Goal: Download file/media

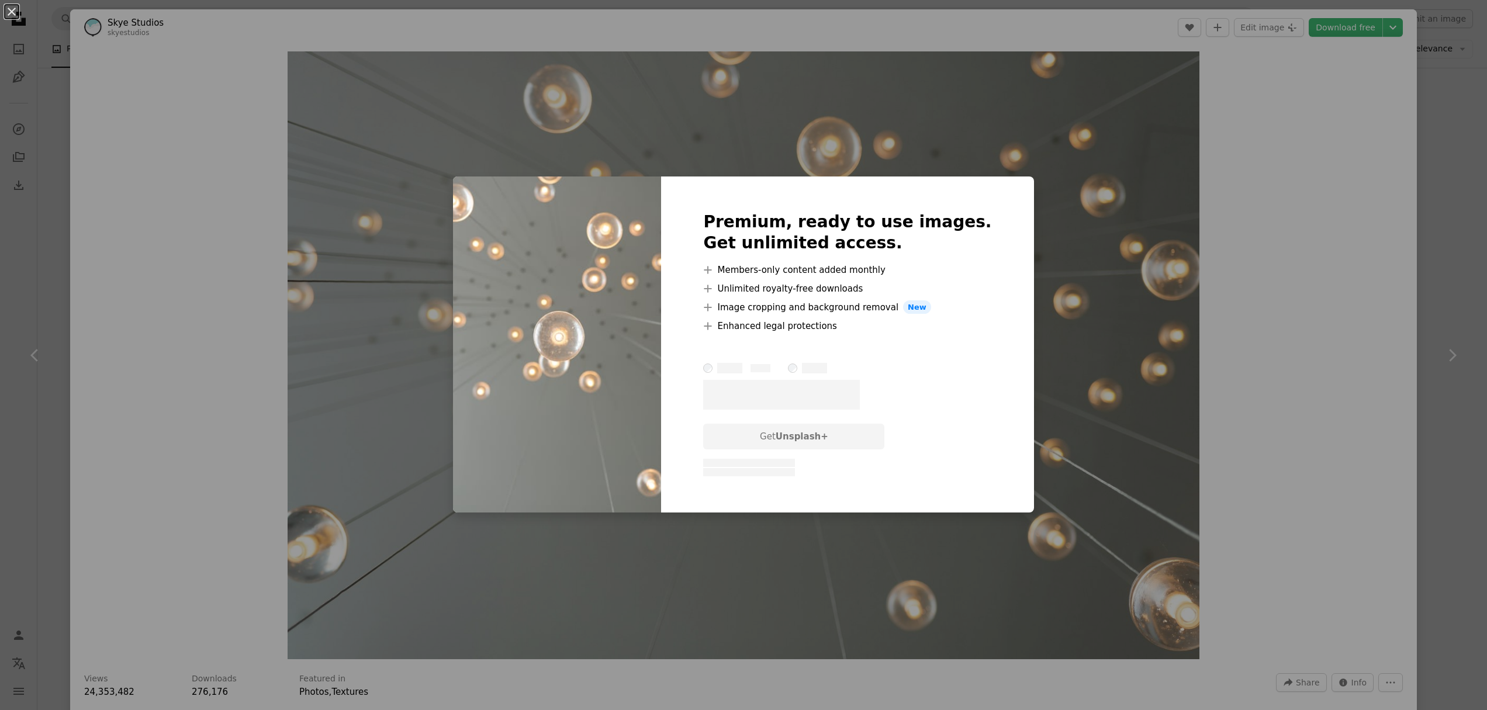
scroll to position [542, 0]
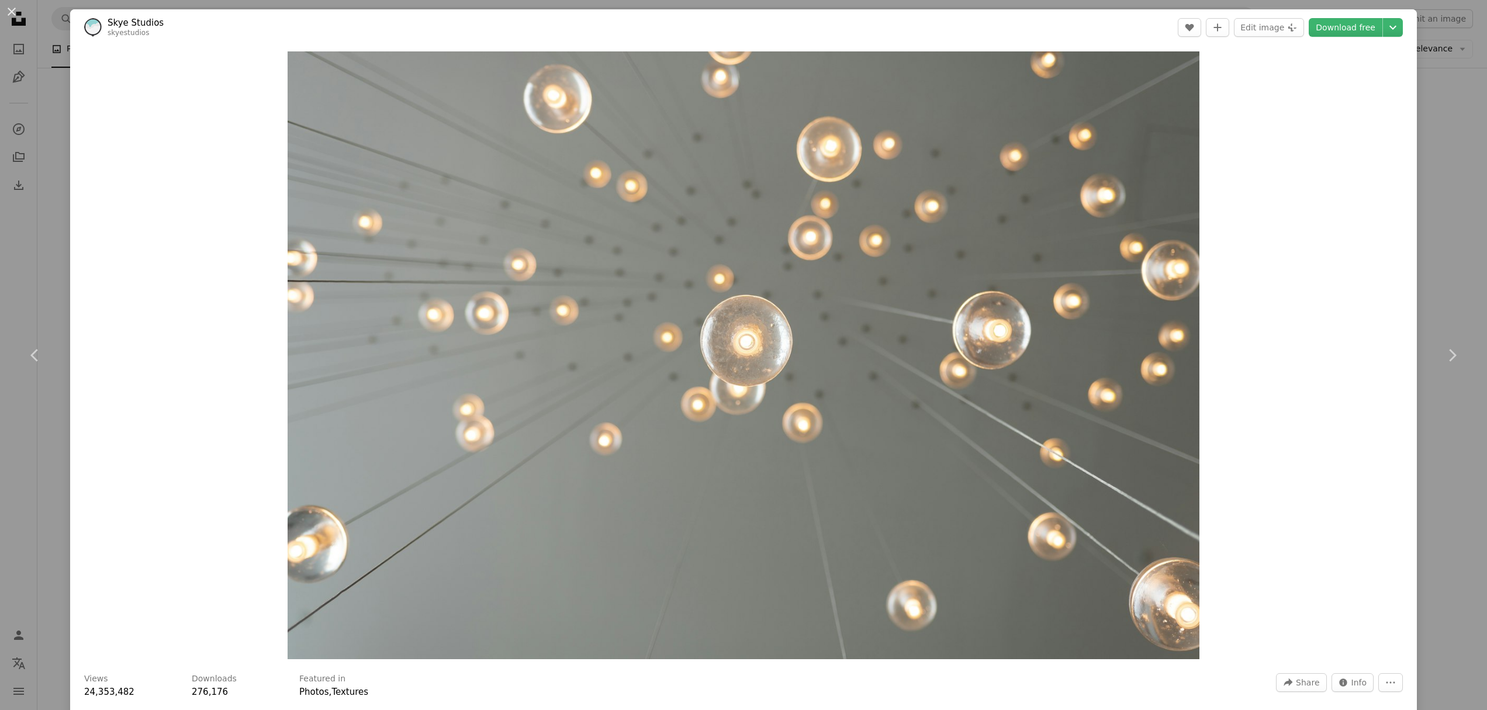
click at [1344, 23] on link "Download free" at bounding box center [1346, 27] width 74 height 19
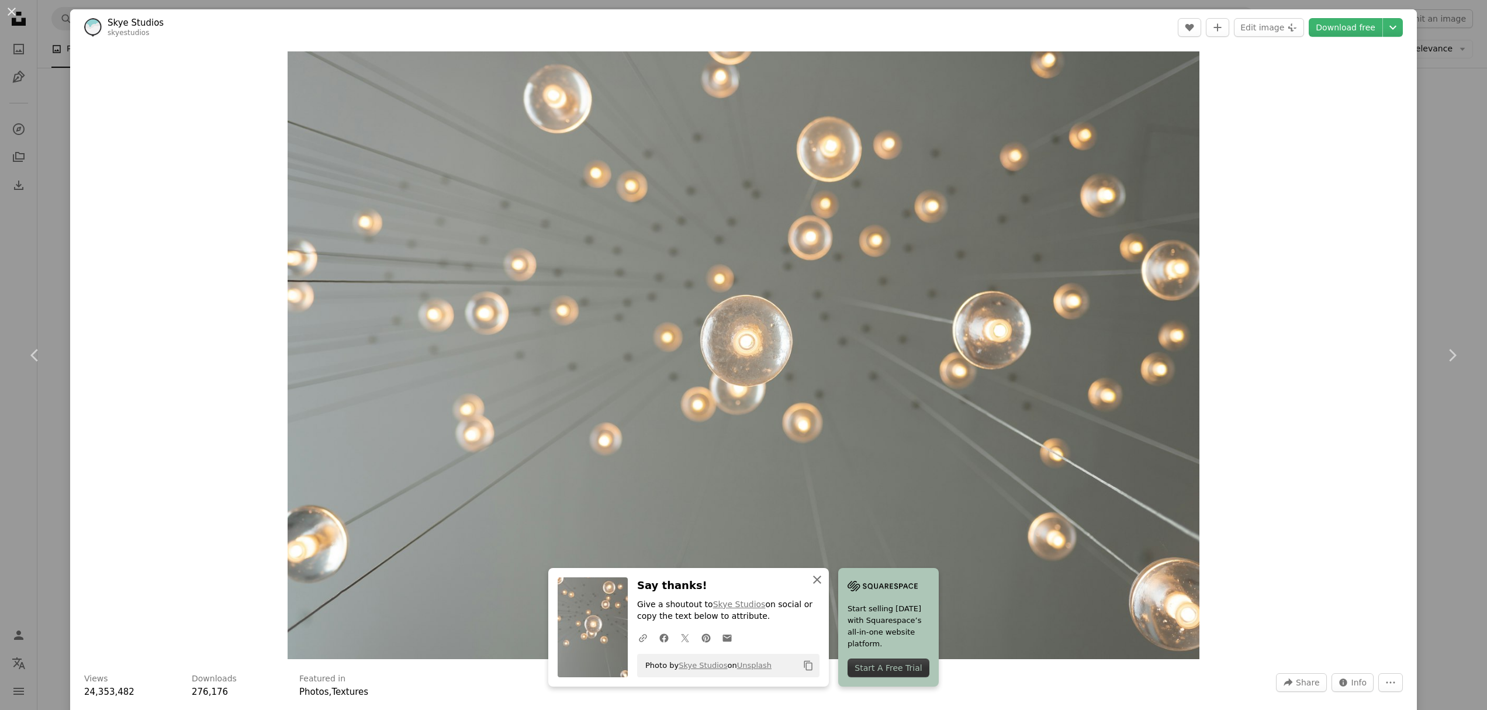
click at [814, 580] on icon "An X shape" at bounding box center [817, 580] width 14 height 14
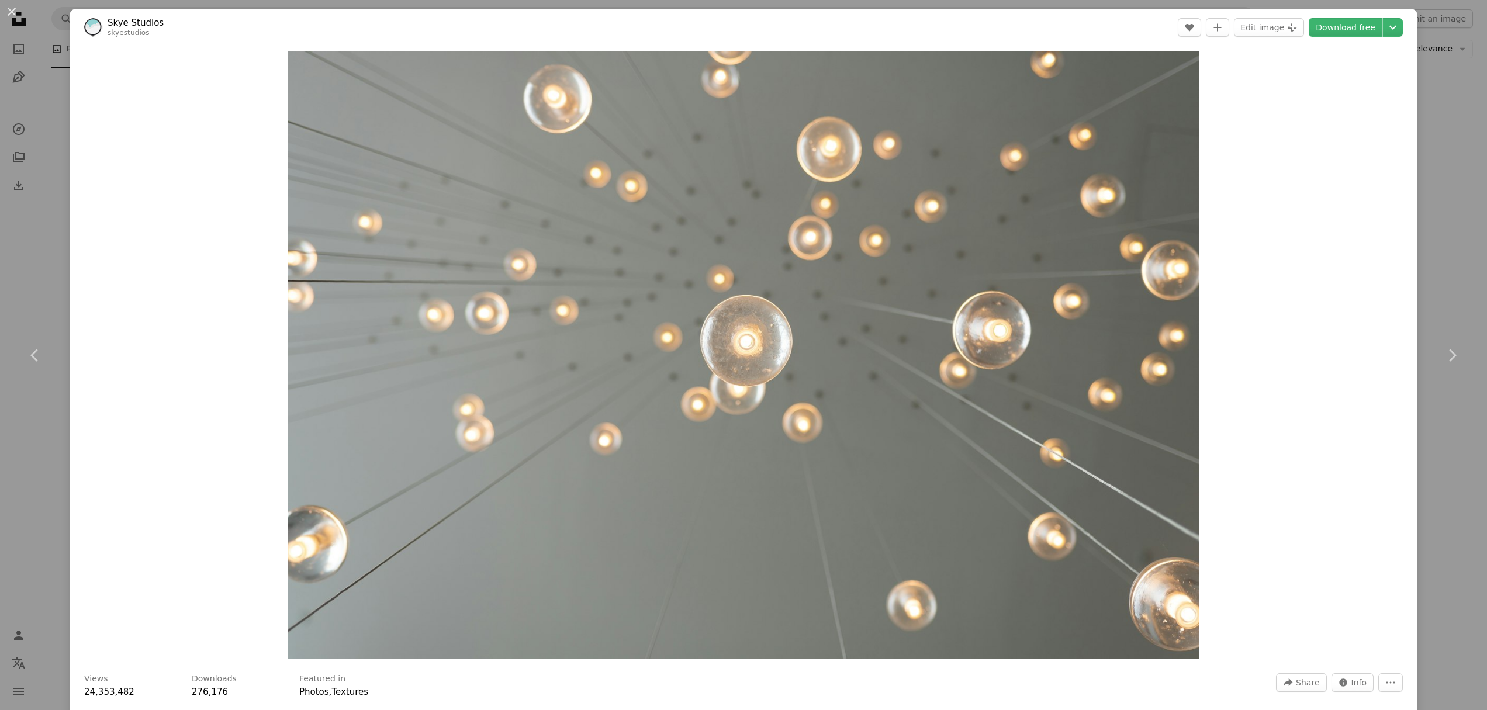
click at [1422, 117] on div "An X shape Chevron left Chevron right Skye Studios skyestudios A heart A plus s…" at bounding box center [743, 355] width 1487 height 710
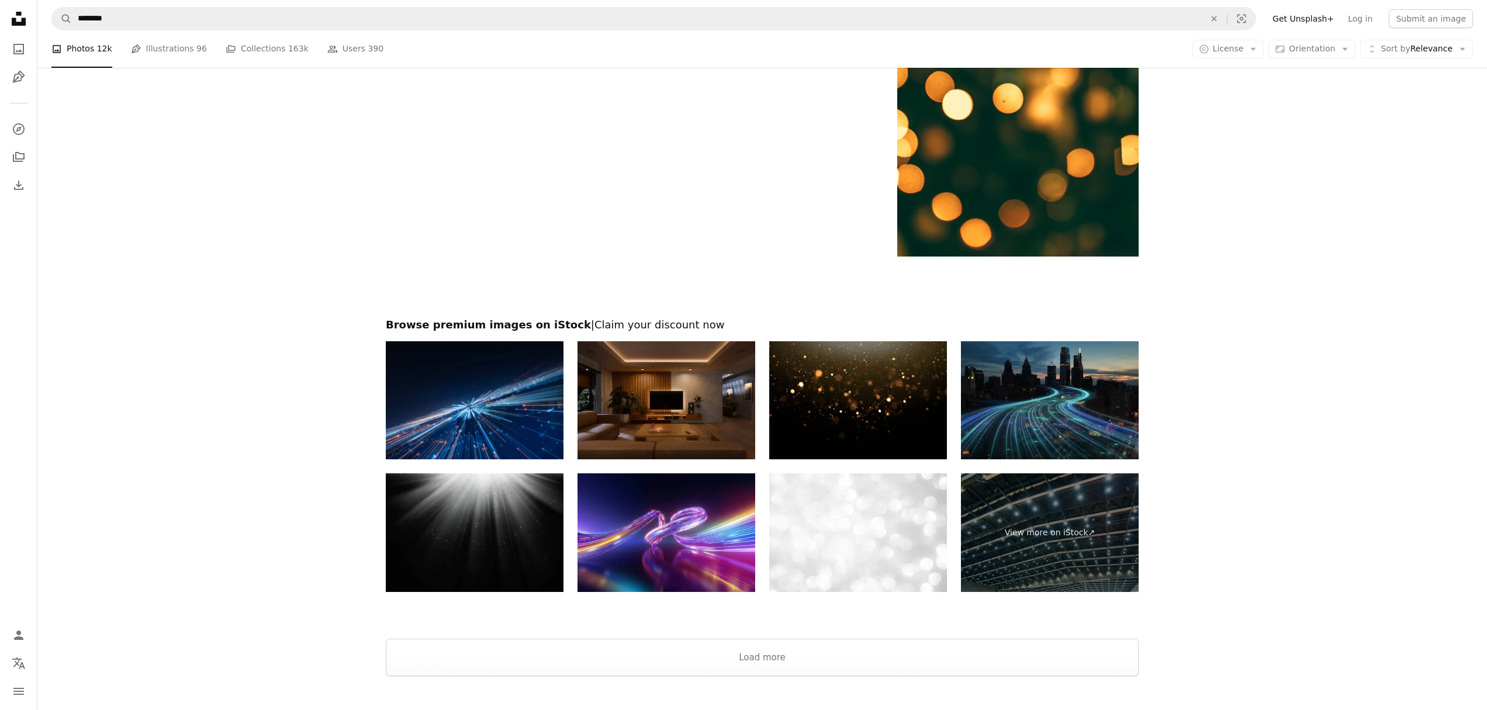
scroll to position [2214, 0]
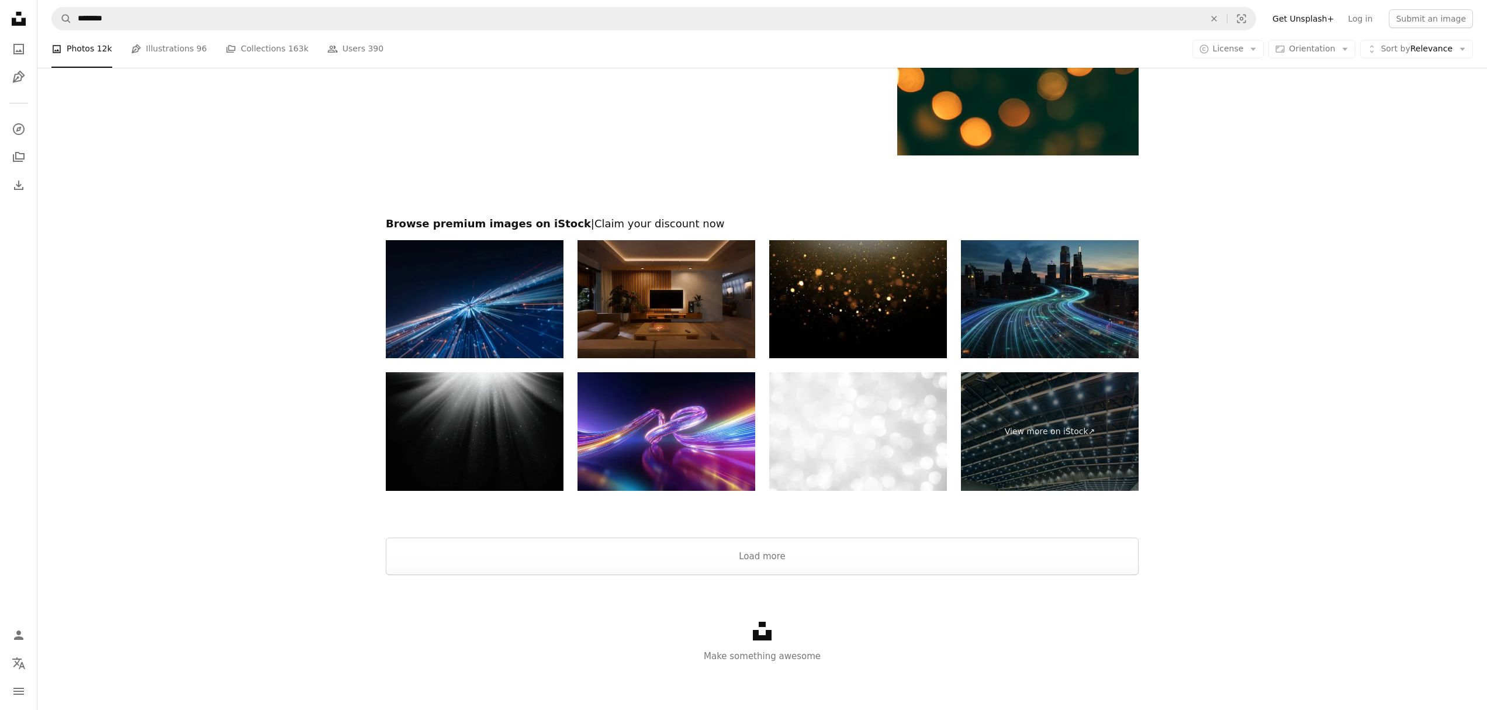
click at [877, 438] on img at bounding box center [858, 431] width 178 height 119
click at [765, 555] on button "Load more" at bounding box center [762, 556] width 753 height 37
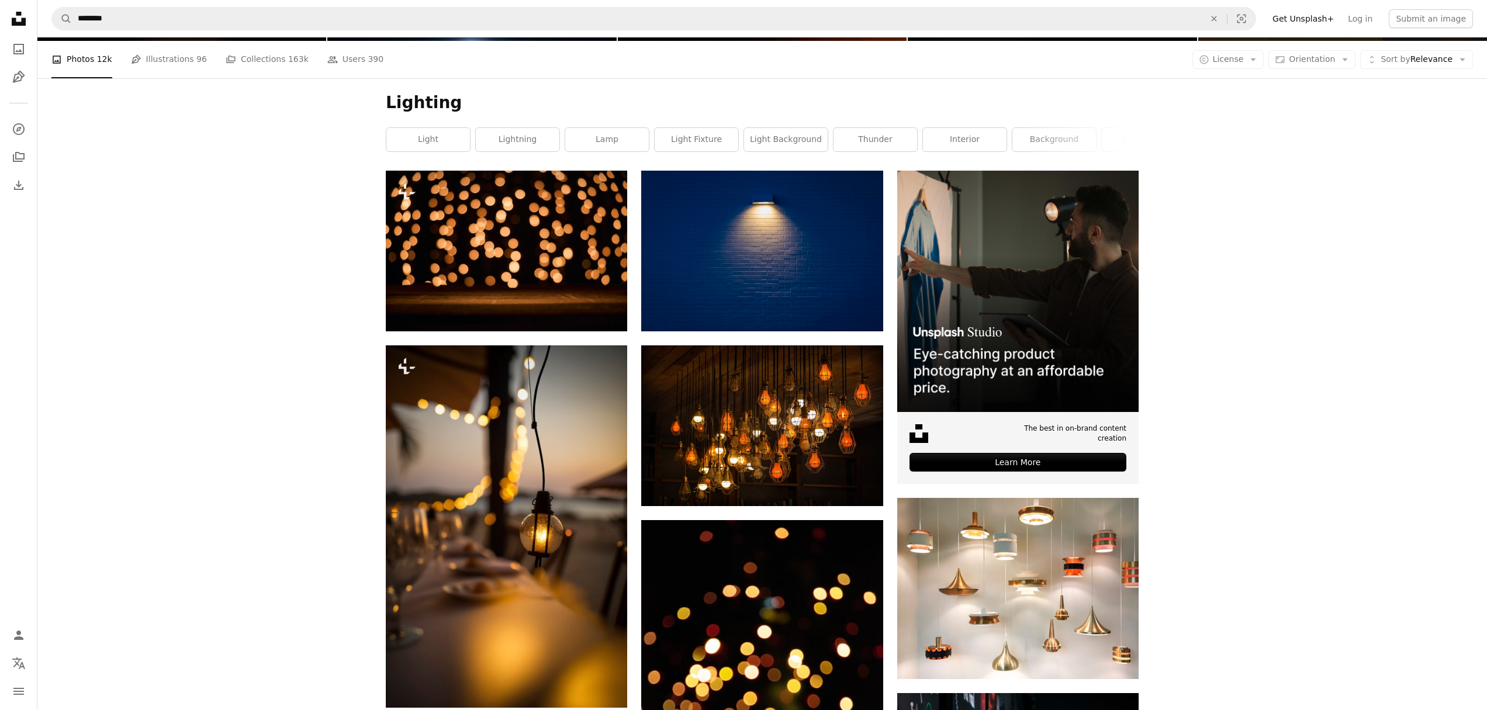
scroll to position [0, 0]
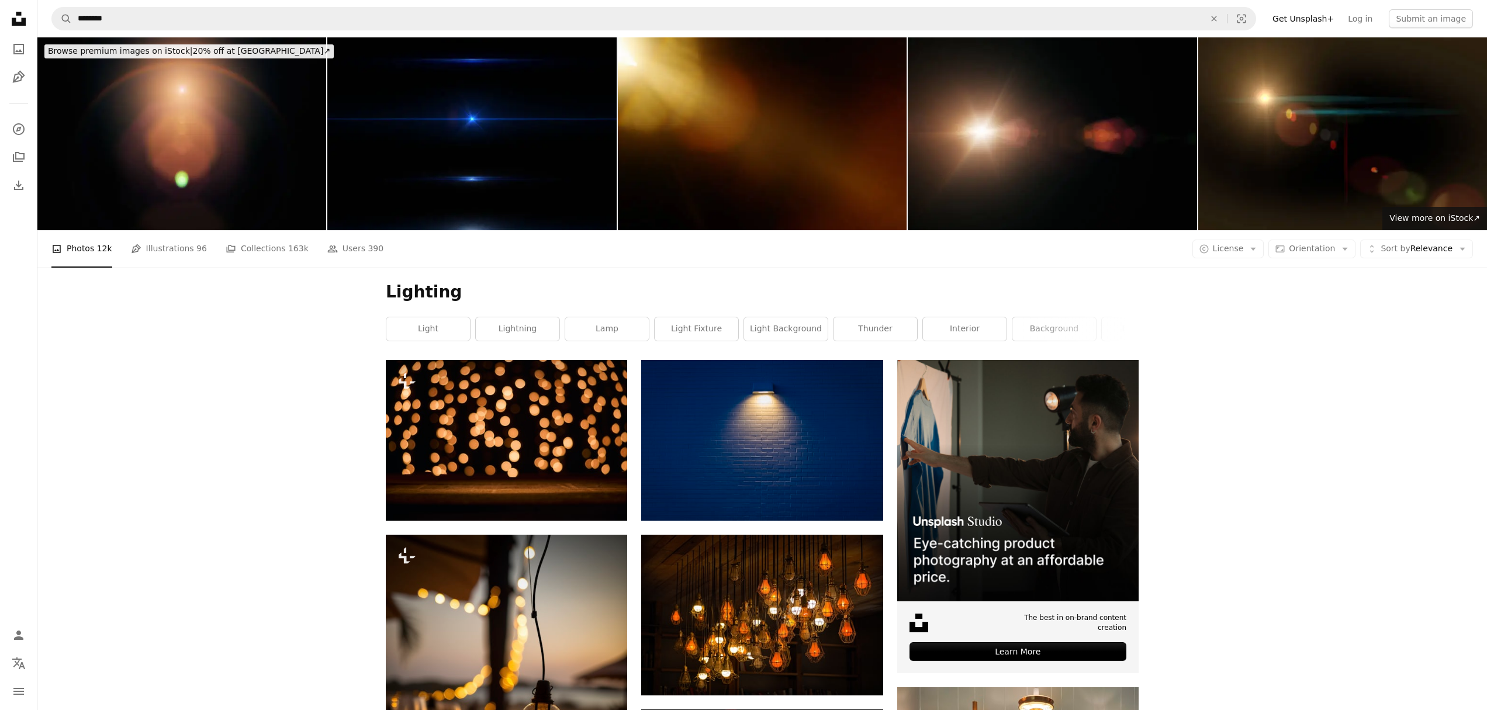
click at [178, 263] on link "Pen Tool Illustrations 96" at bounding box center [169, 248] width 76 height 37
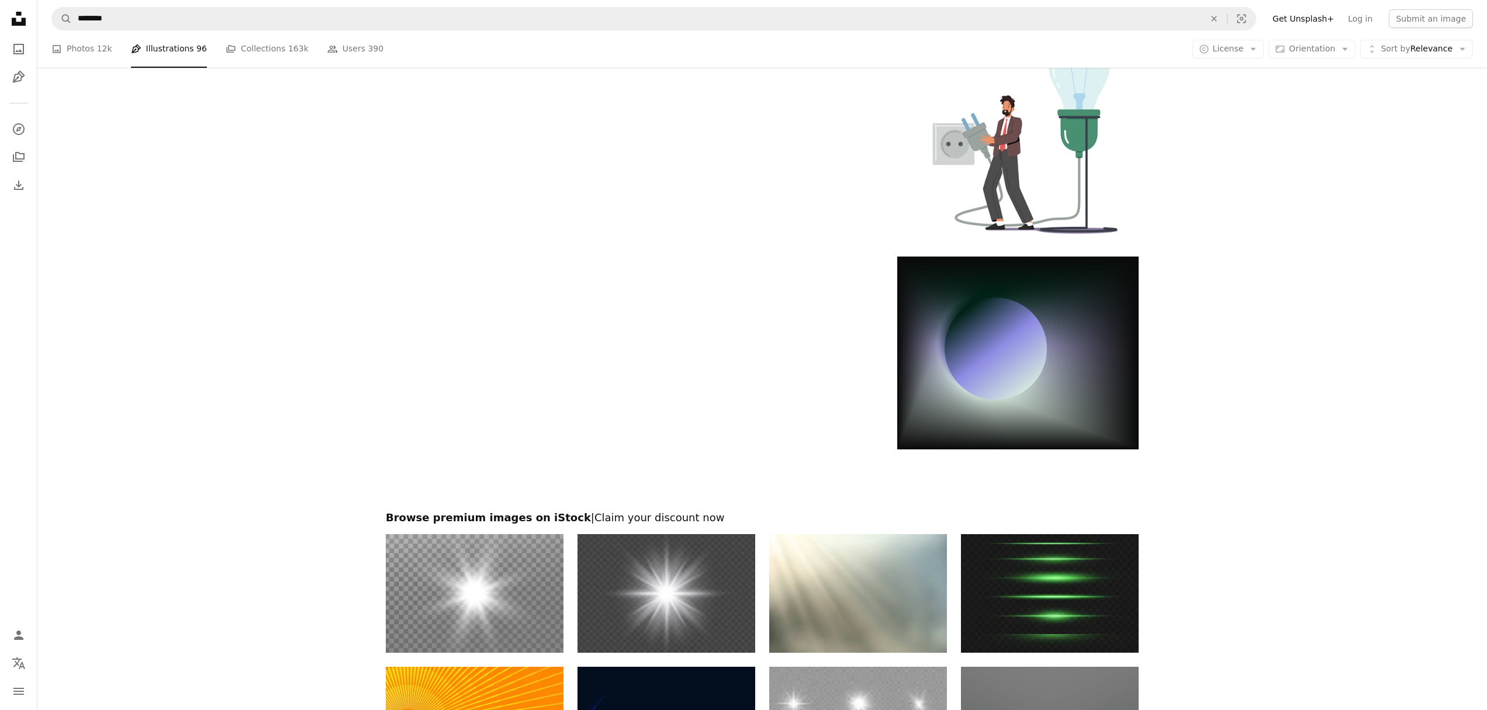
scroll to position [2254, 0]
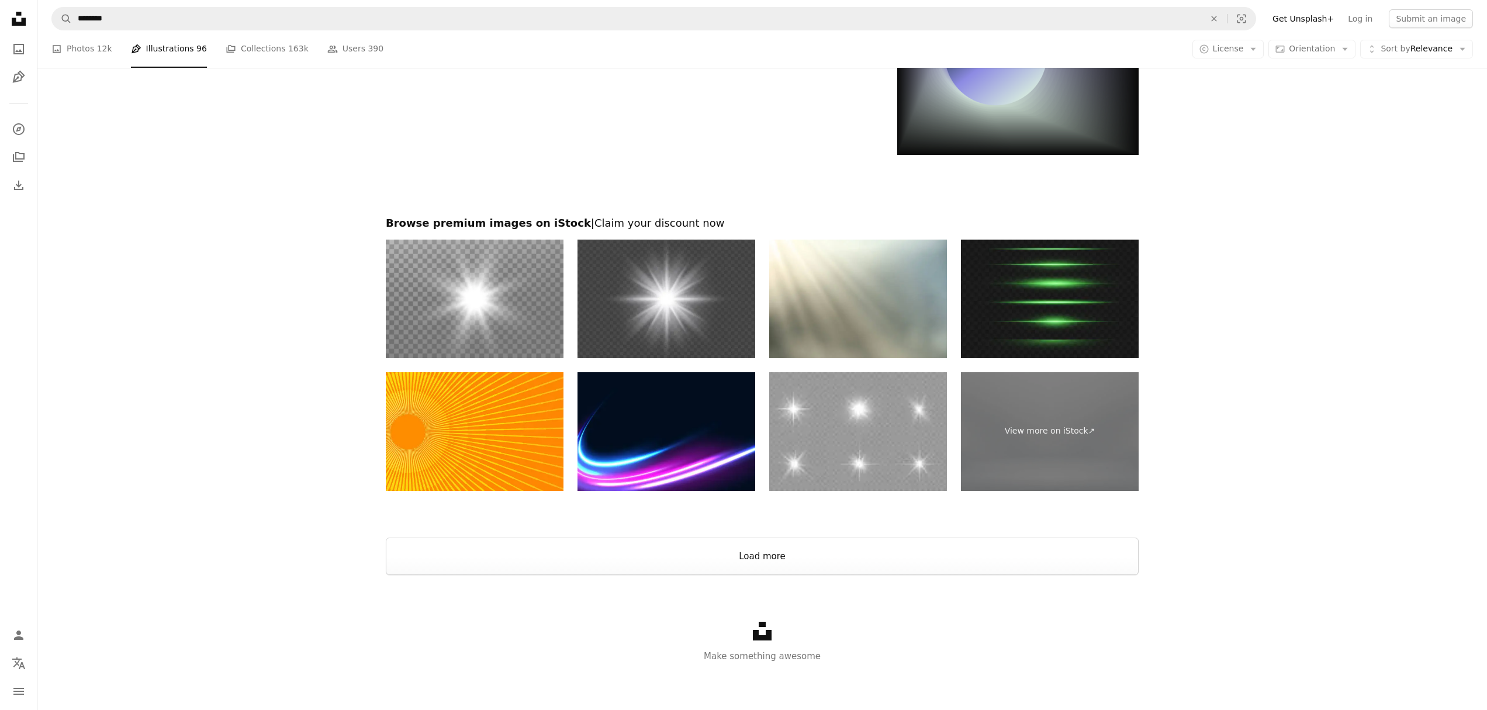
click at [763, 555] on button "Load more" at bounding box center [762, 556] width 753 height 37
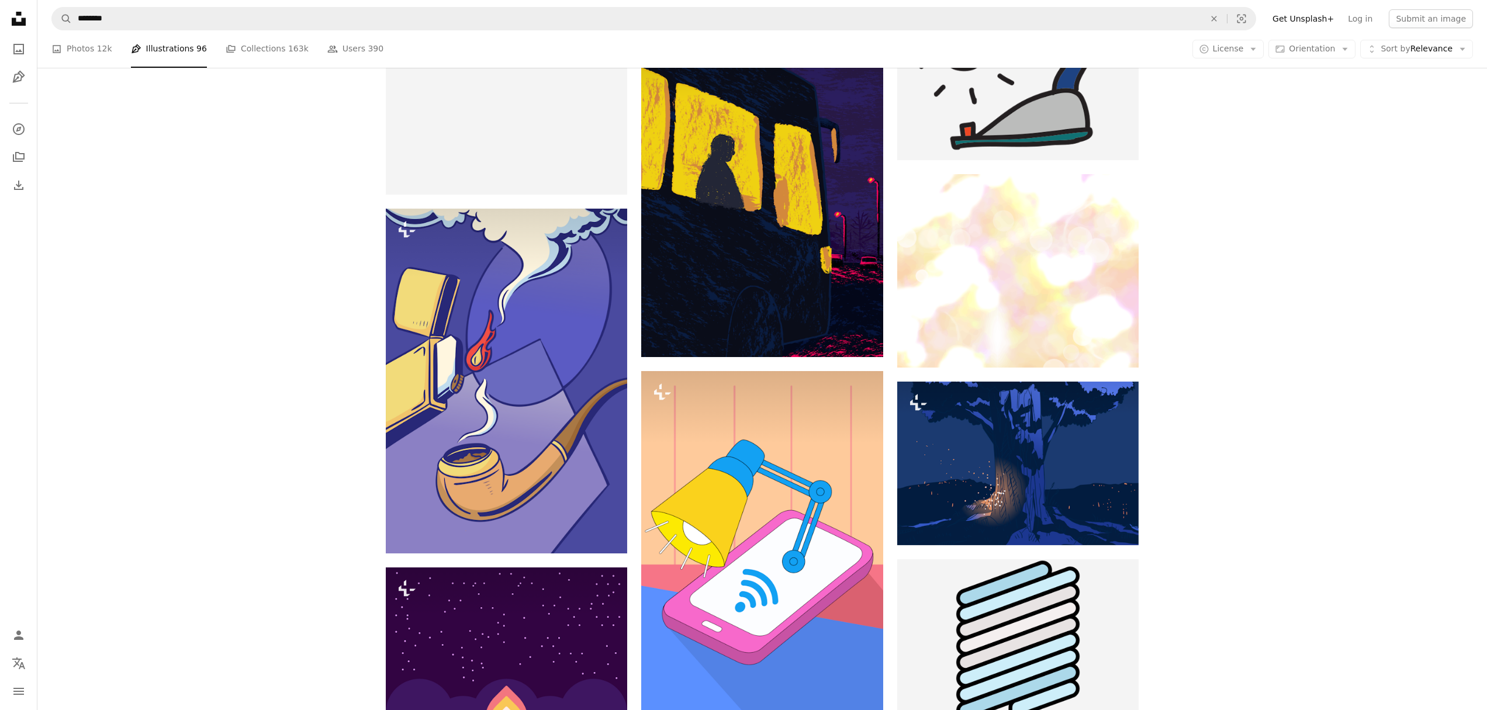
scroll to position [4119, 0]
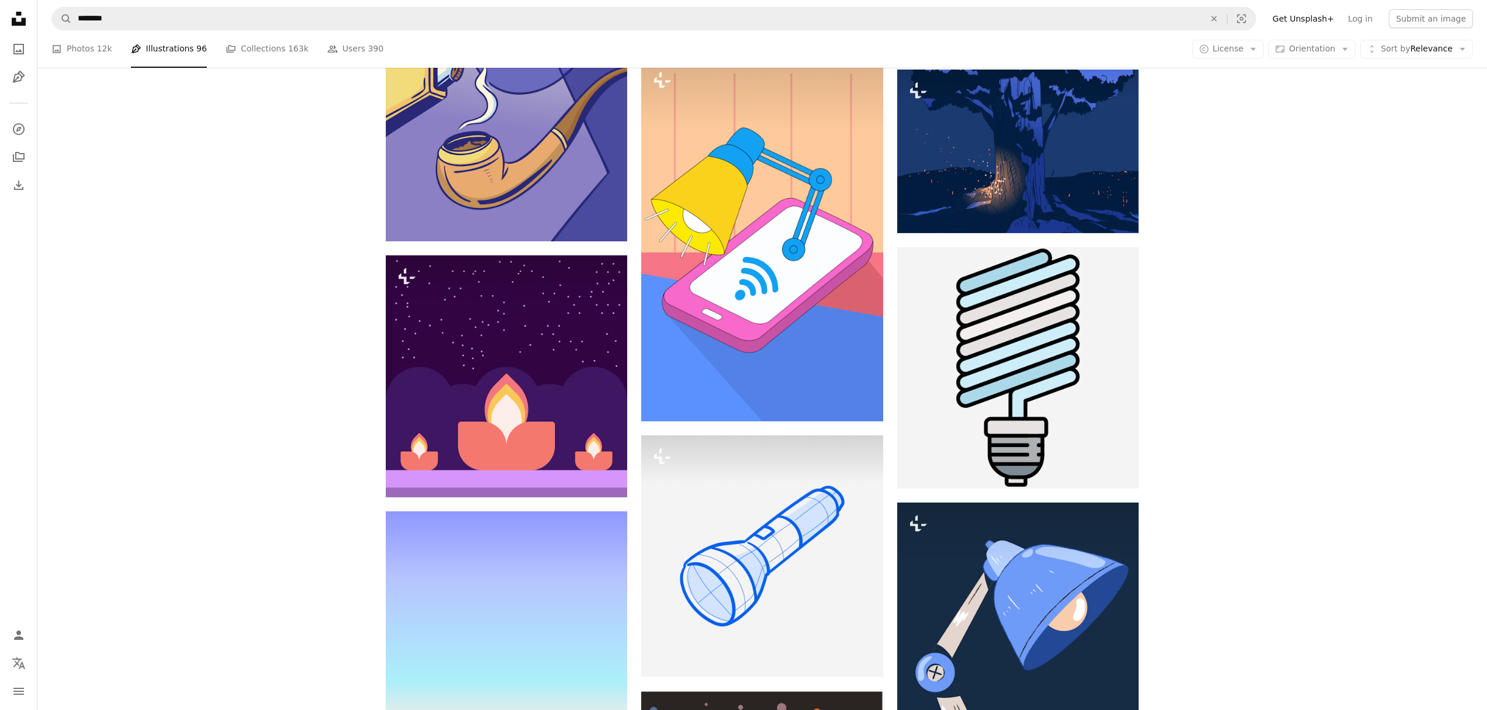
click at [248, 64] on link "A stack of folders Collections 163k" at bounding box center [267, 48] width 83 height 37
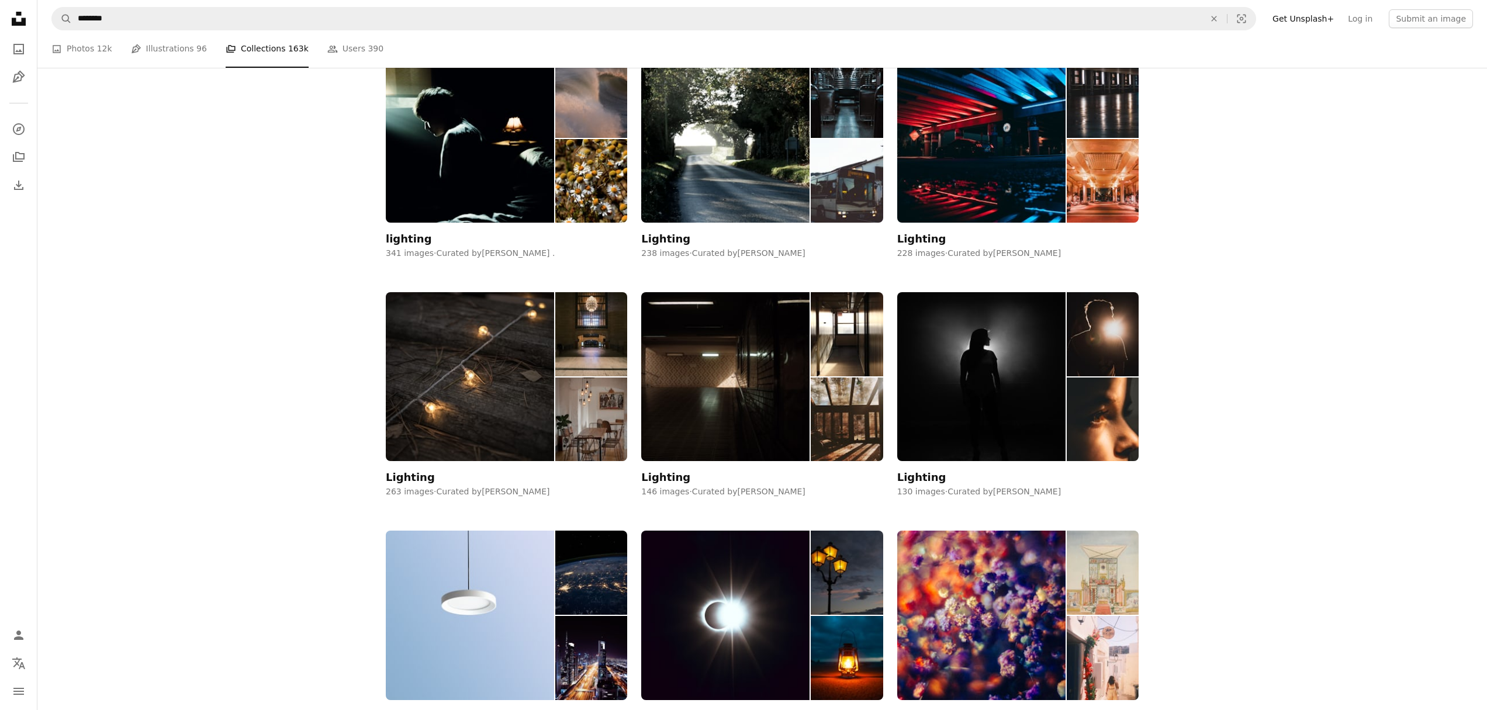
scroll to position [466, 0]
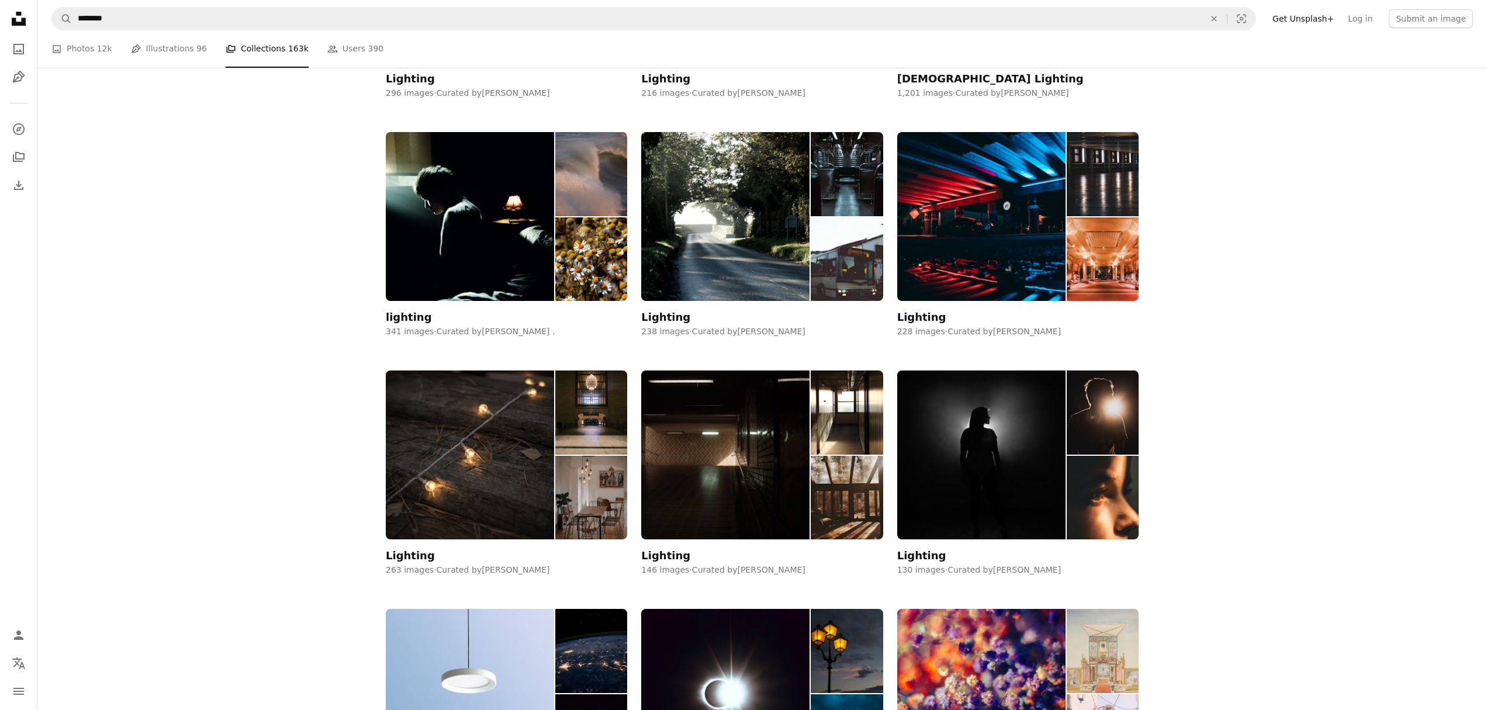
click at [173, 53] on link "Pen Tool Illustrations 96" at bounding box center [169, 48] width 76 height 37
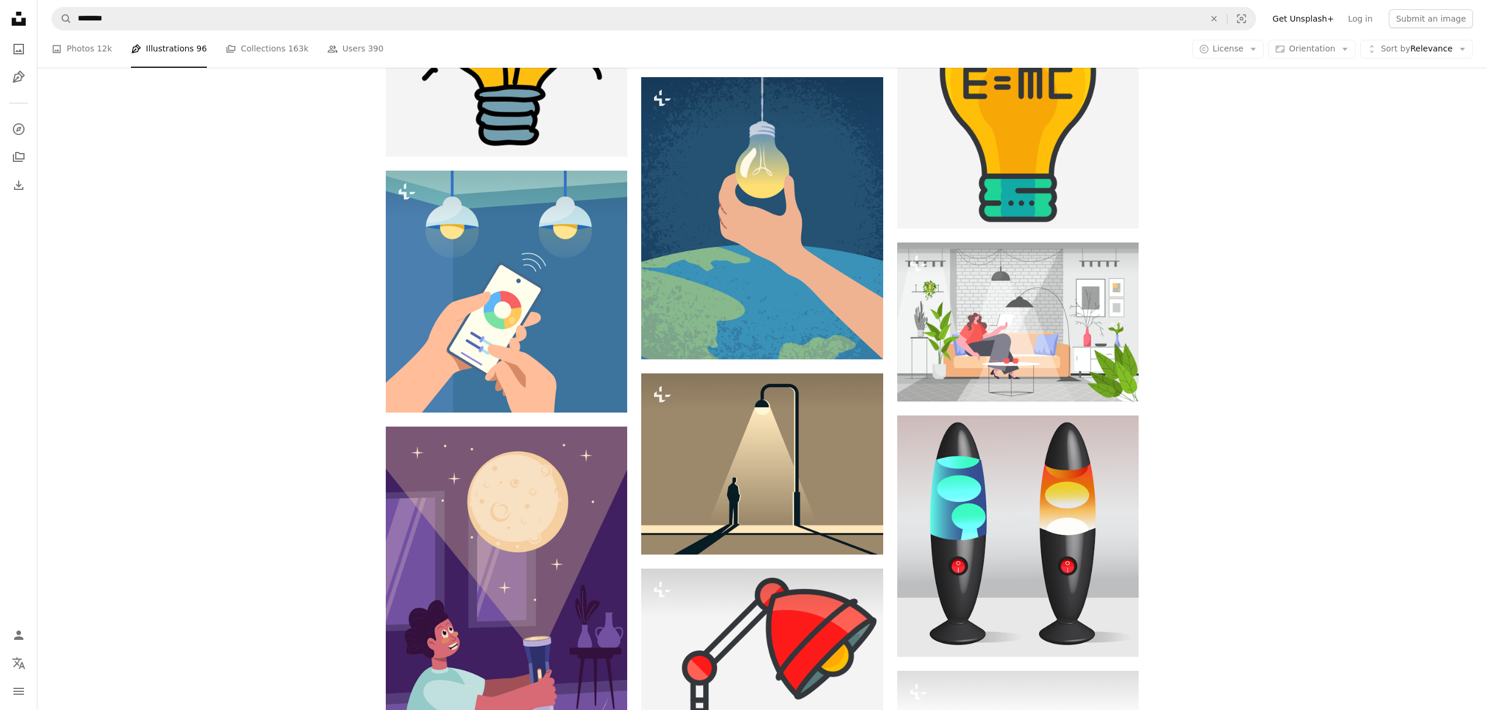
scroll to position [77, 0]
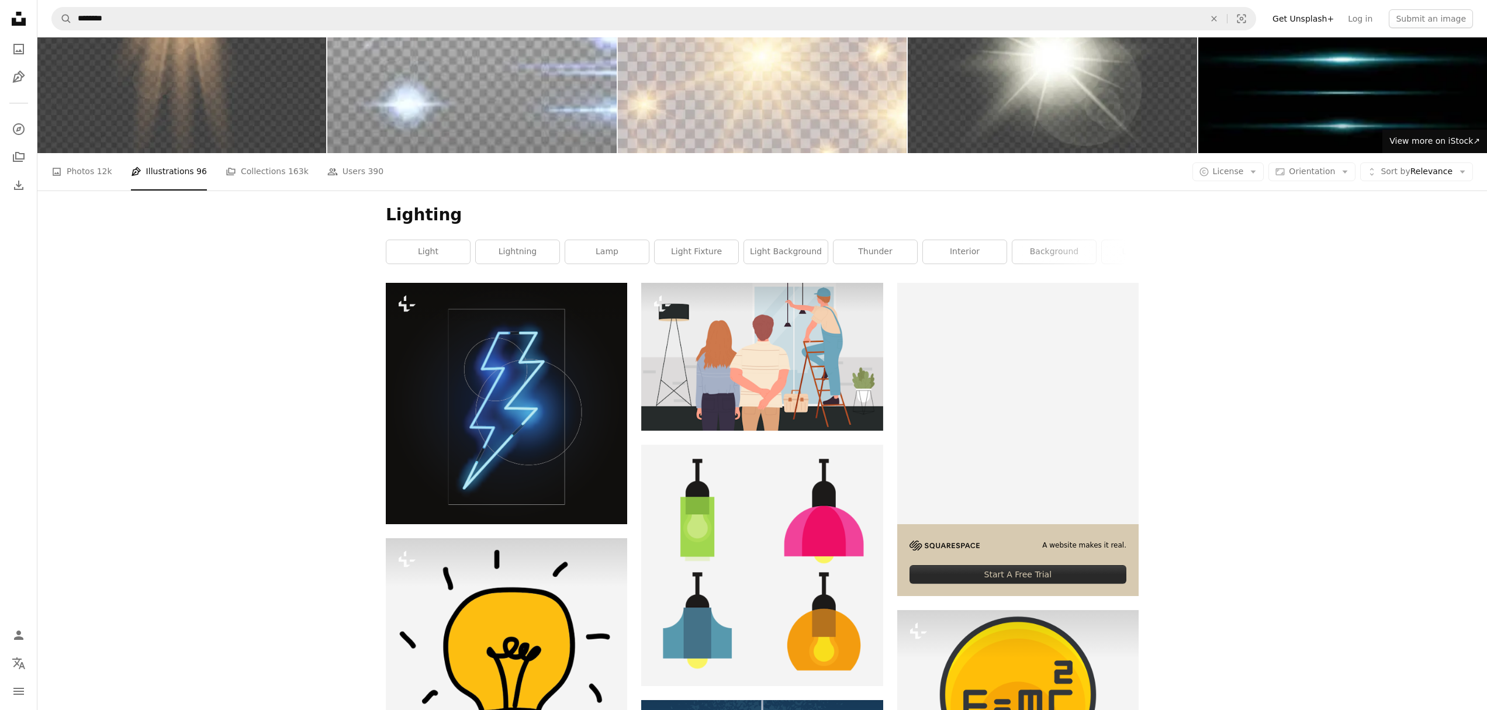
click at [781, 264] on link "light background" at bounding box center [786, 251] width 84 height 23
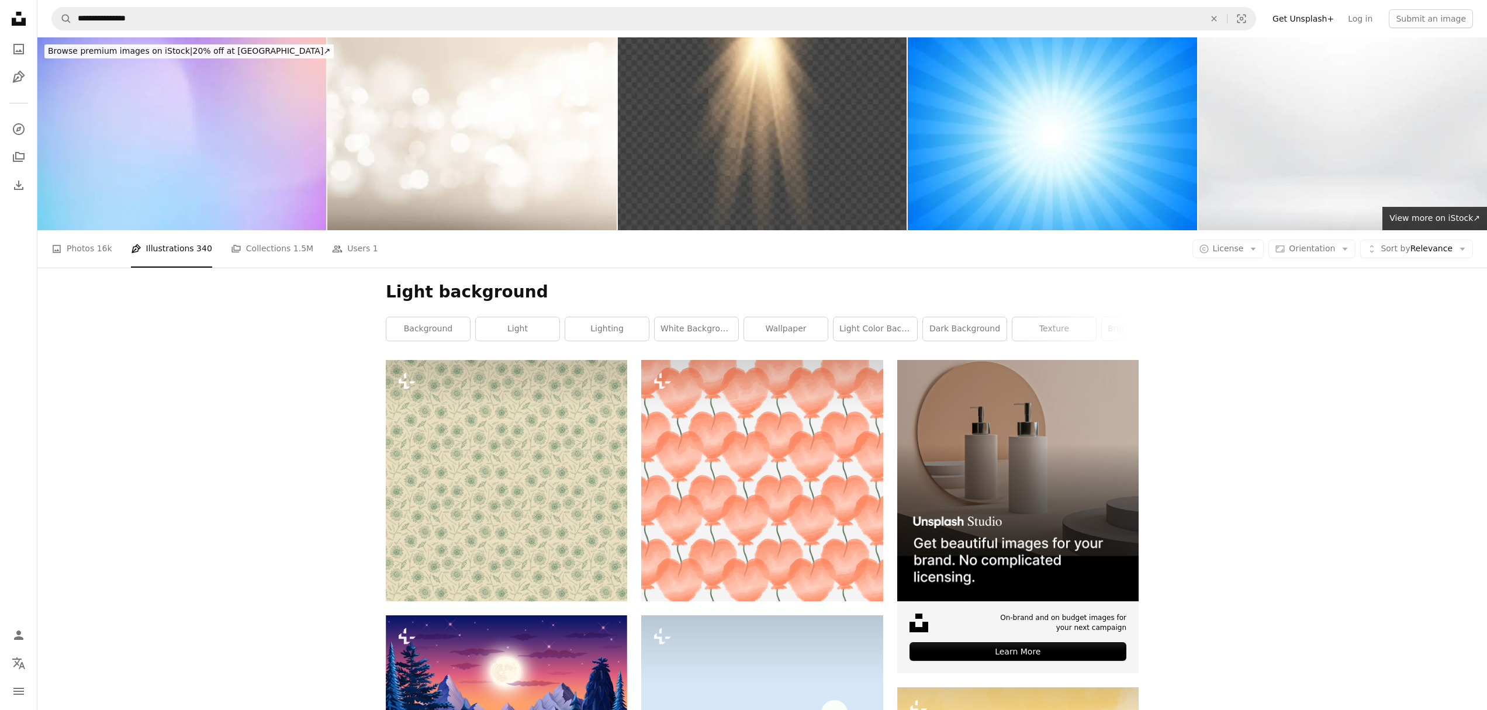
click at [511, 132] on img at bounding box center [471, 133] width 289 height 193
click at [1431, 223] on span "View more on iStock ↗" at bounding box center [1434, 217] width 91 height 9
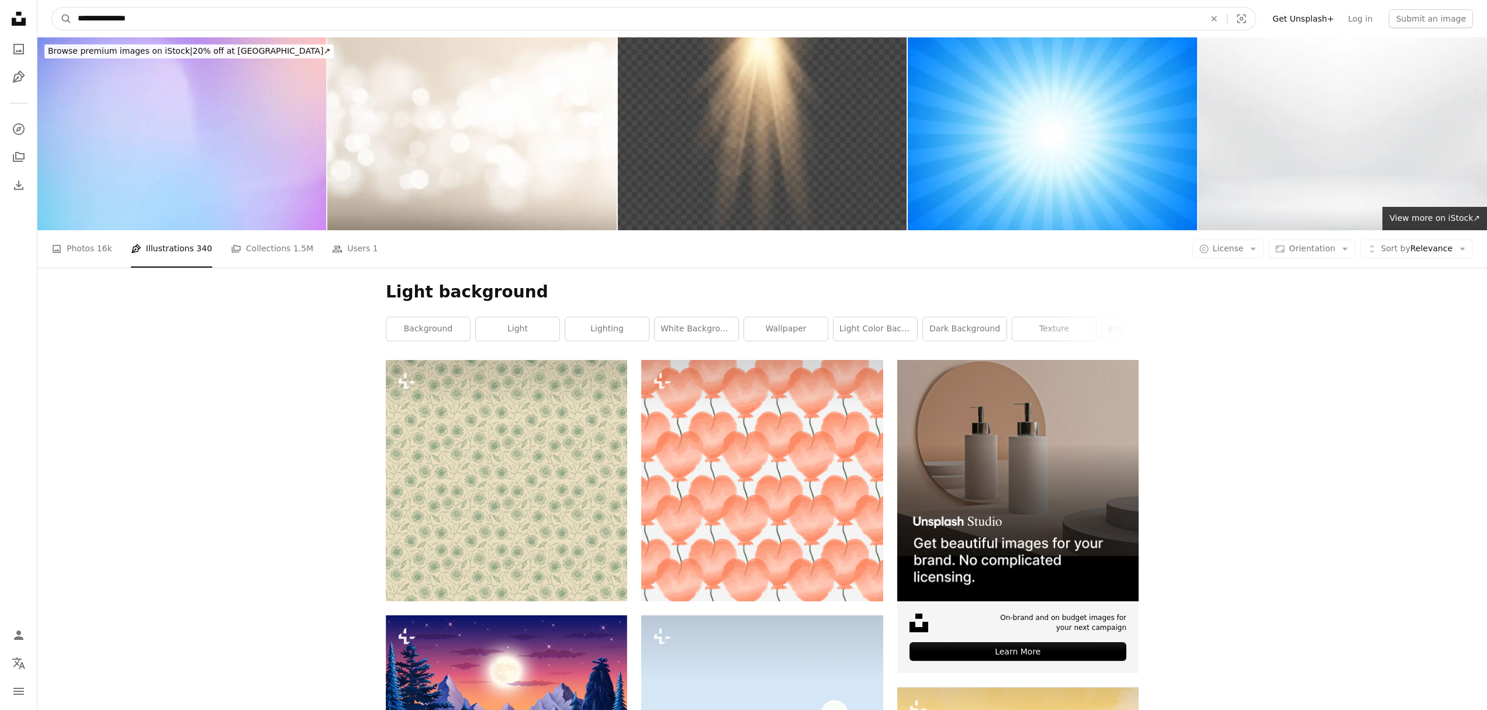
click at [171, 15] on input "**********" at bounding box center [636, 19] width 1129 height 22
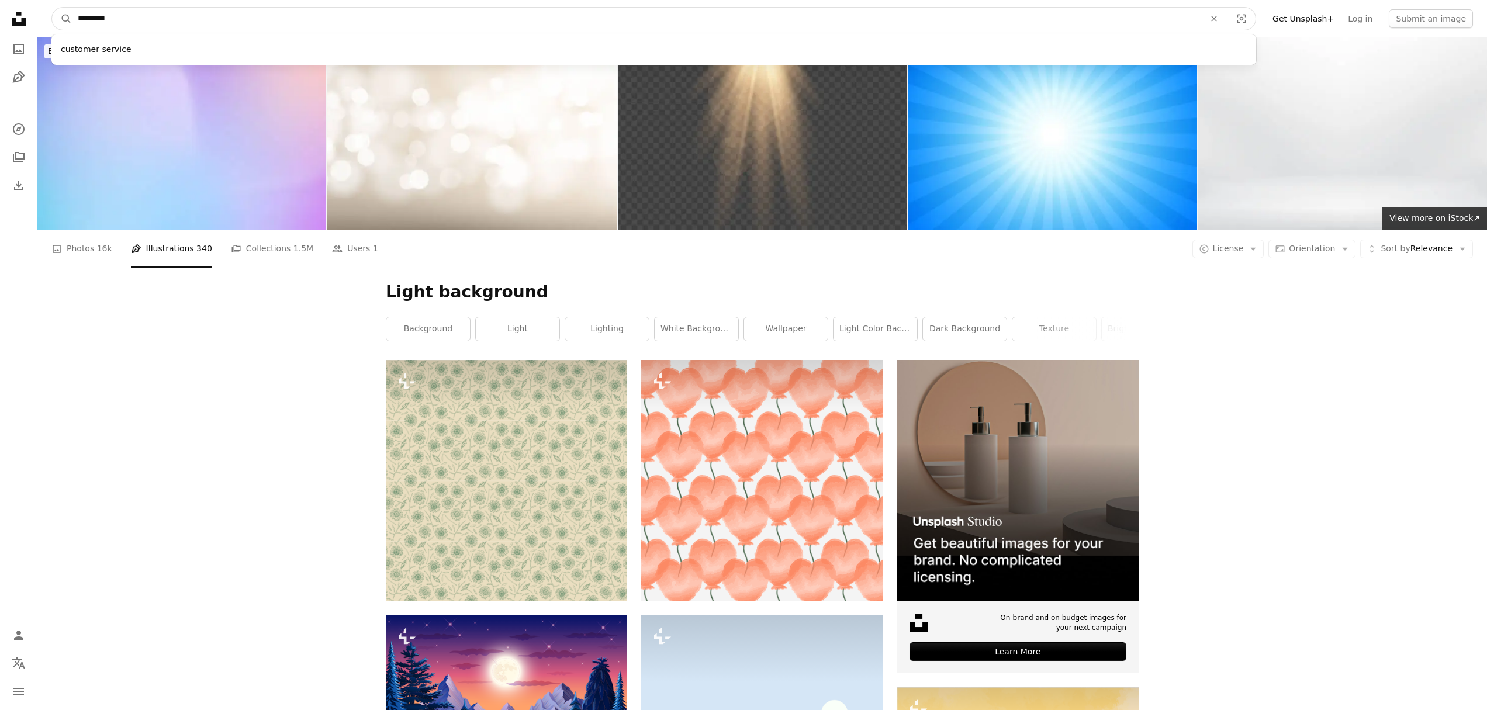
type input "*********"
click at [52, 8] on button "A magnifying glass" at bounding box center [62, 19] width 20 height 22
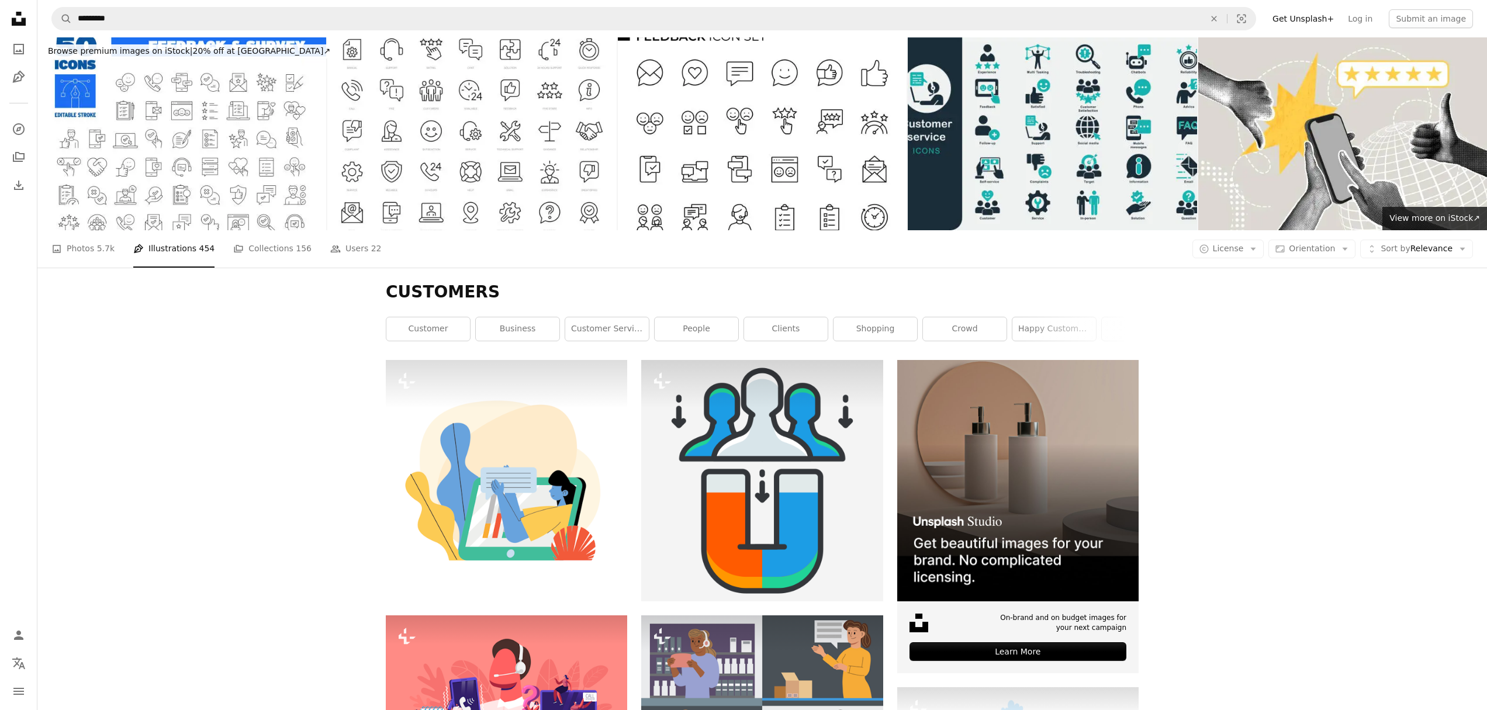
click at [930, 141] on img at bounding box center [1052, 133] width 289 height 193
